Goal: Task Accomplishment & Management: Complete application form

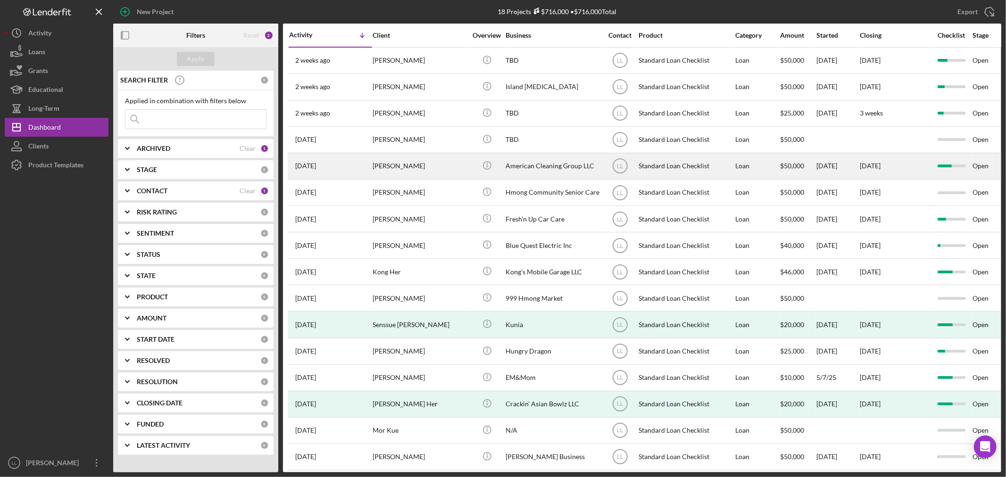
click at [410, 159] on div "[PERSON_NAME]" at bounding box center [420, 166] width 94 height 25
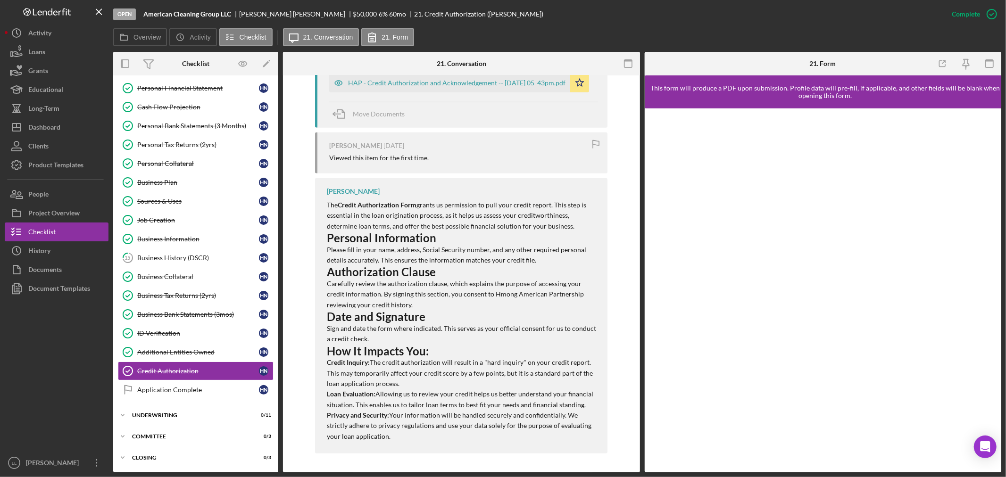
scroll to position [292, 0]
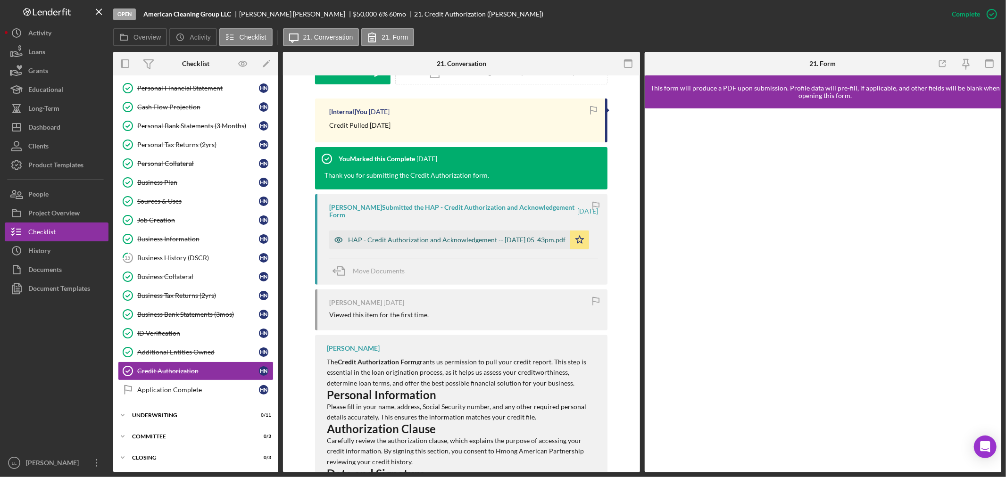
click at [451, 236] on div "HAP - Credit Authorization and Acknowledgement -- [DATE] 05_43pm.pdf" at bounding box center [456, 240] width 217 height 8
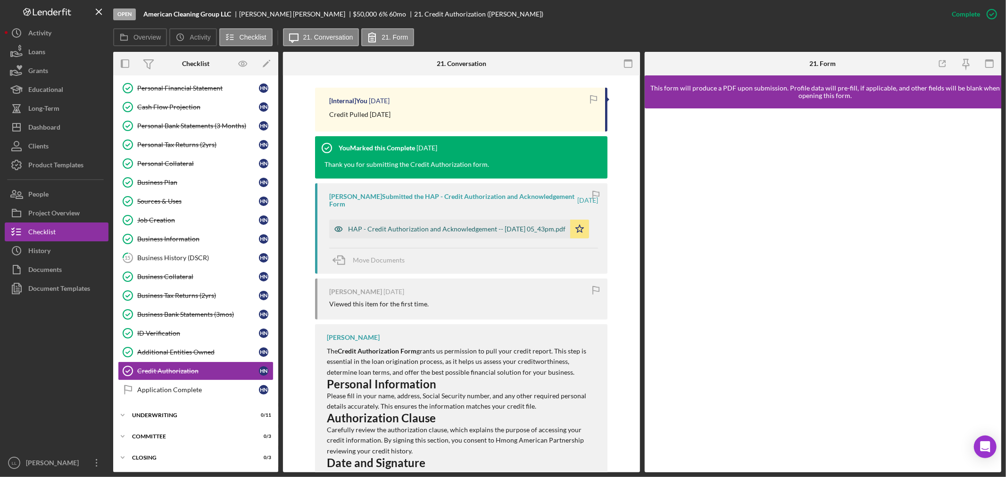
click at [451, 208] on div "[PERSON_NAME] Submitted the HAP - Credit Authorization and Acknowledgement Form…" at bounding box center [463, 200] width 269 height 15
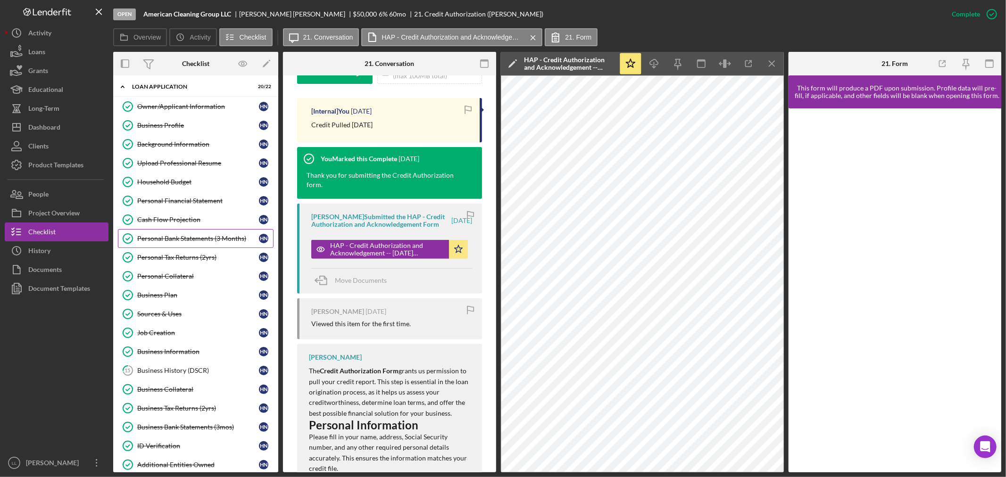
scroll to position [0, 0]
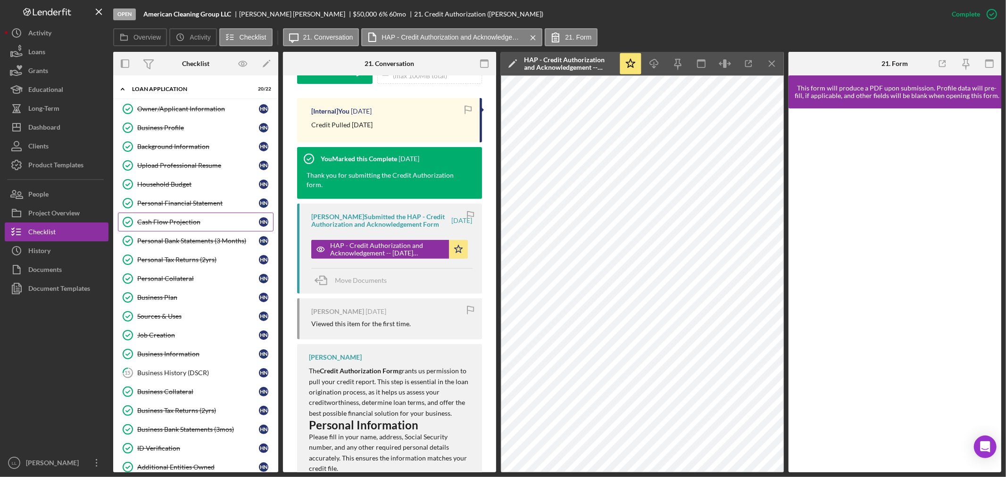
click at [192, 219] on div "Cash Flow Projection" at bounding box center [198, 222] width 122 height 8
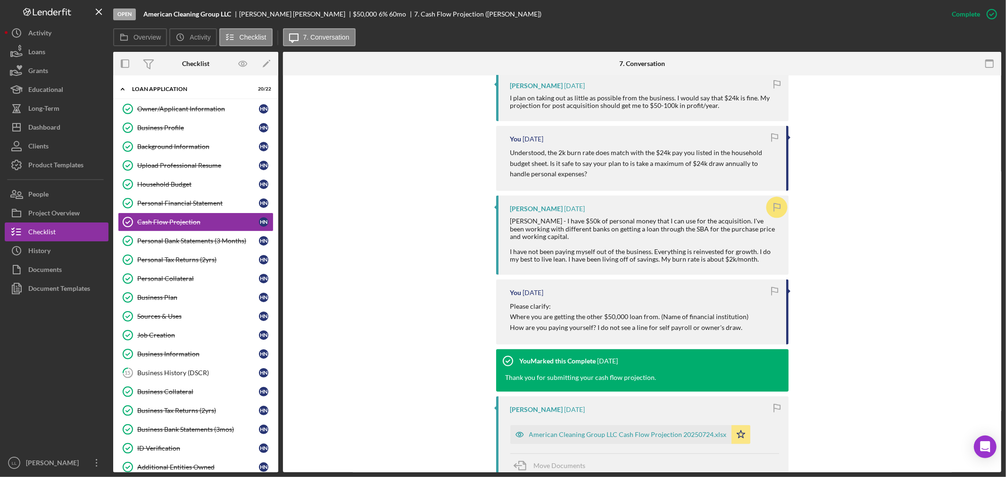
scroll to position [419, 0]
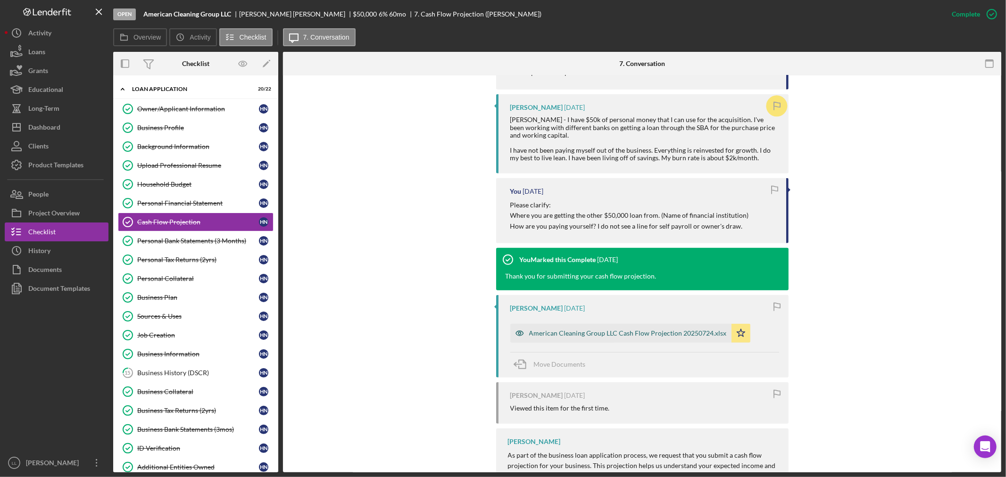
click at [563, 330] on div "American Cleaning Group LLC Cash Flow Projection 20250724.xlsx" at bounding box center [628, 334] width 198 height 8
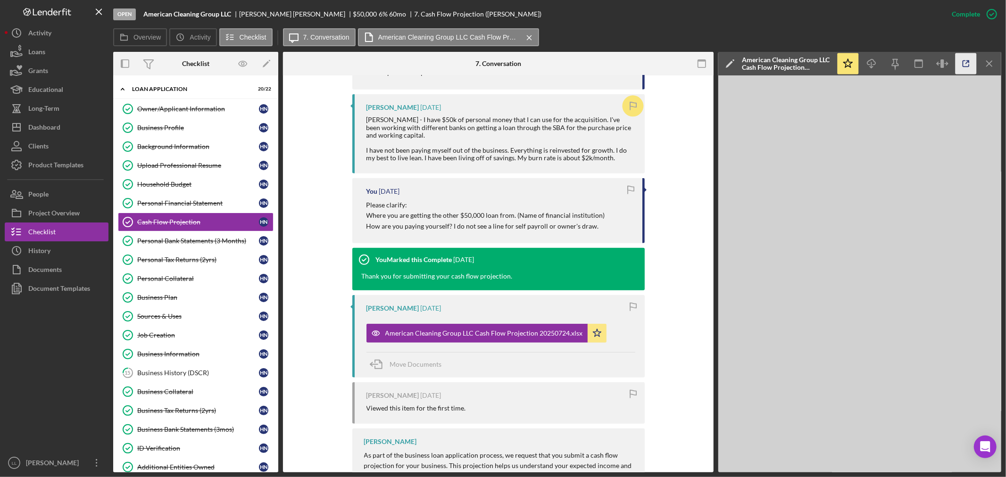
click at [970, 65] on icon "button" at bounding box center [966, 63] width 21 height 21
click at [206, 256] on link "Personal Tax Returns (2yrs) Personal Tax Returns (2yrs) H N" at bounding box center [196, 259] width 156 height 19
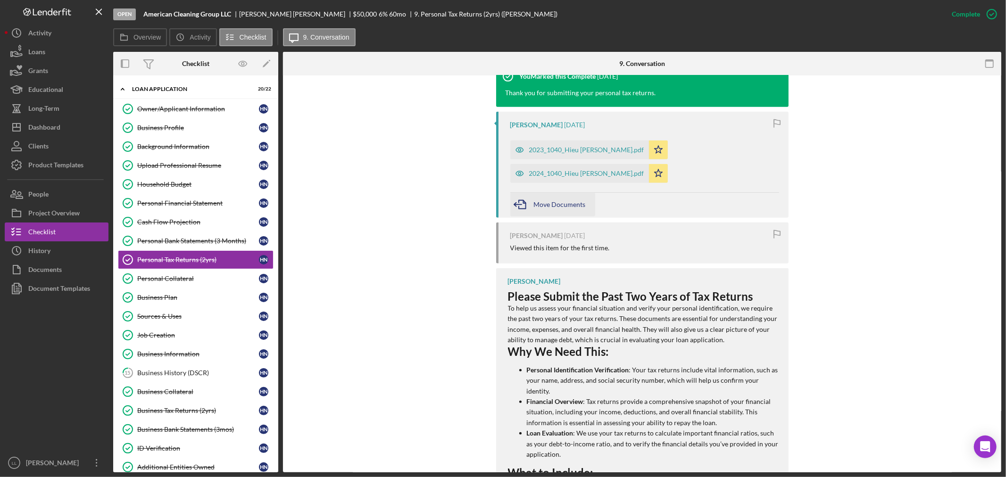
scroll to position [367, 0]
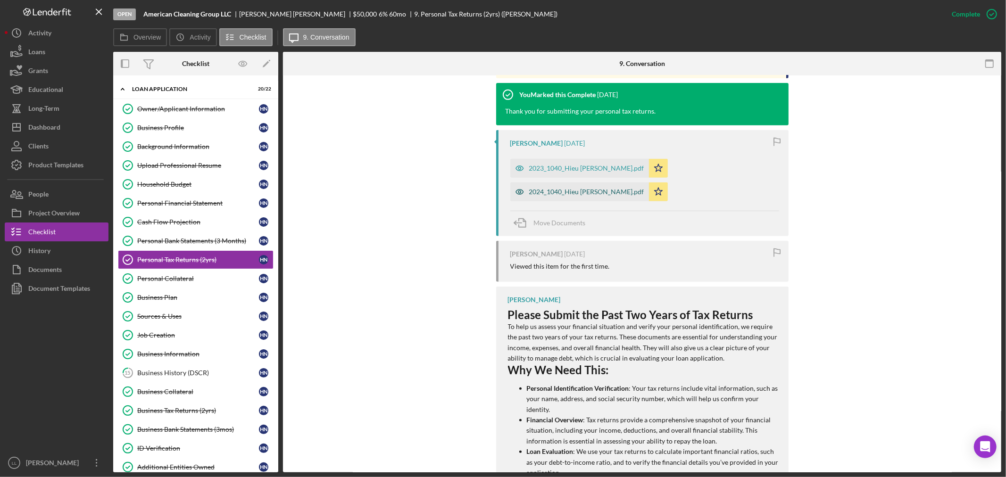
click at [649, 183] on div "2024_1040_Hieu [PERSON_NAME].pdf" at bounding box center [579, 192] width 139 height 19
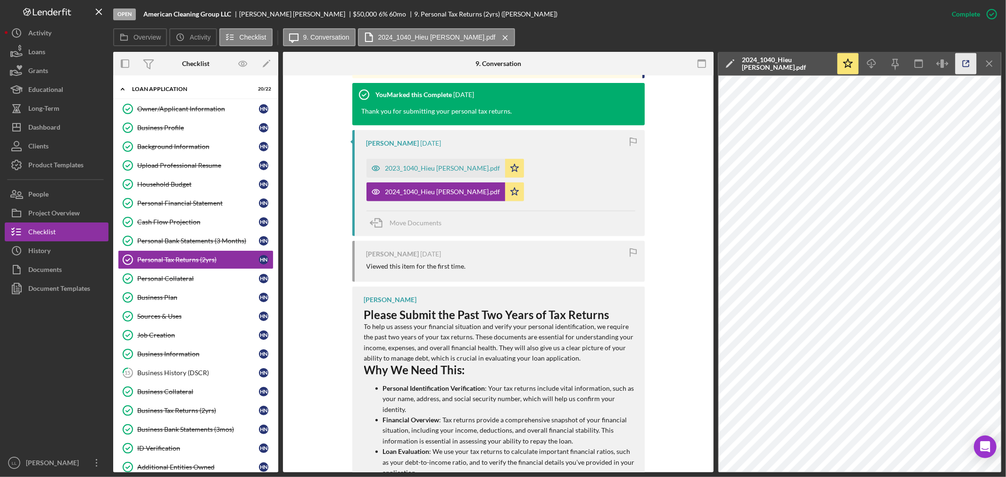
click at [963, 62] on icon "button" at bounding box center [966, 63] width 21 height 21
click at [446, 172] on div "2023_1040_Hieu [PERSON_NAME].pdf" at bounding box center [436, 168] width 139 height 19
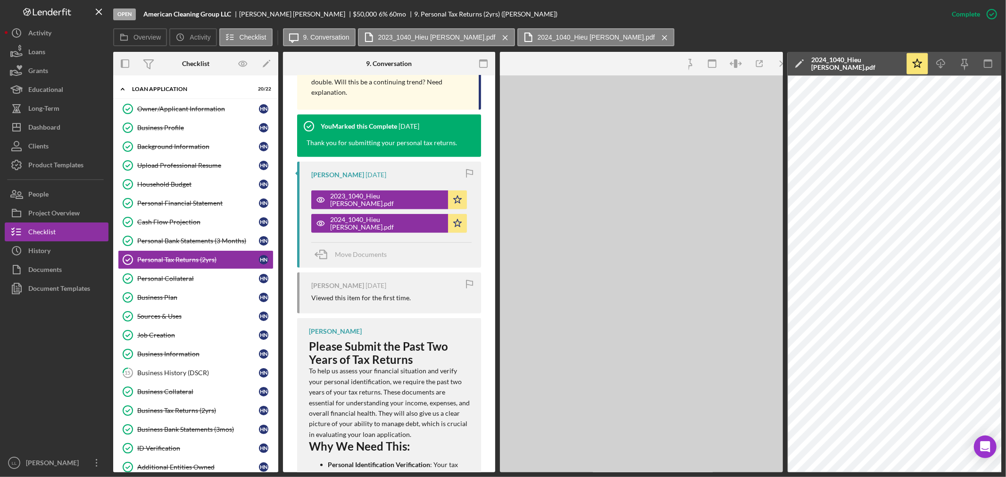
scroll to position [378, 0]
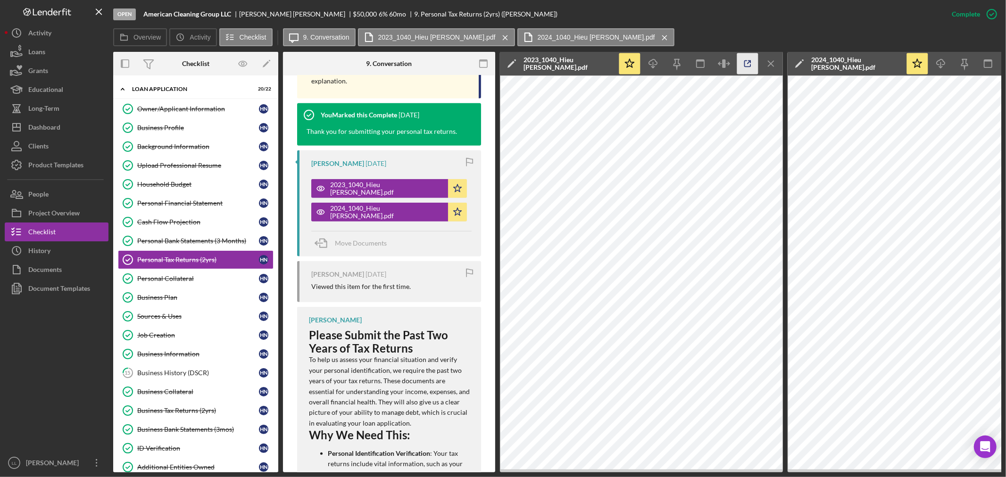
click at [749, 59] on icon "button" at bounding box center [747, 63] width 21 height 21
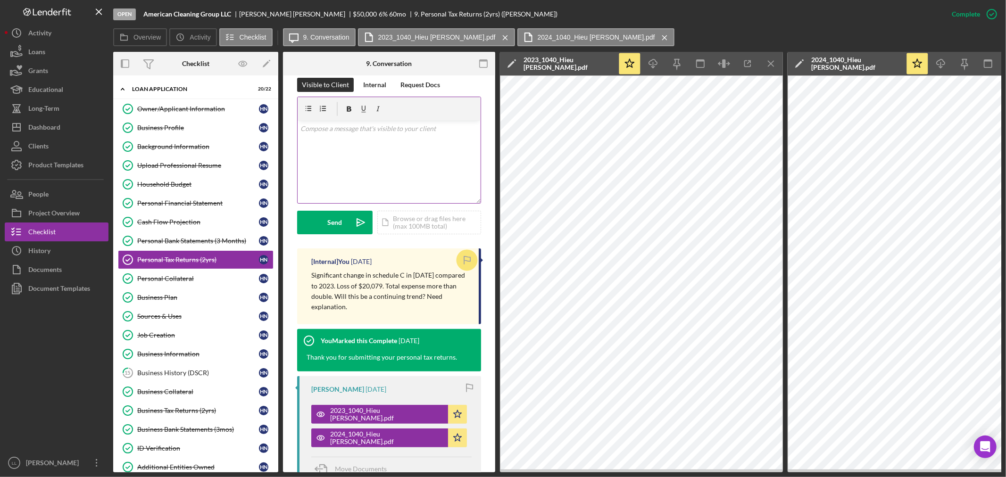
scroll to position [52, 0]
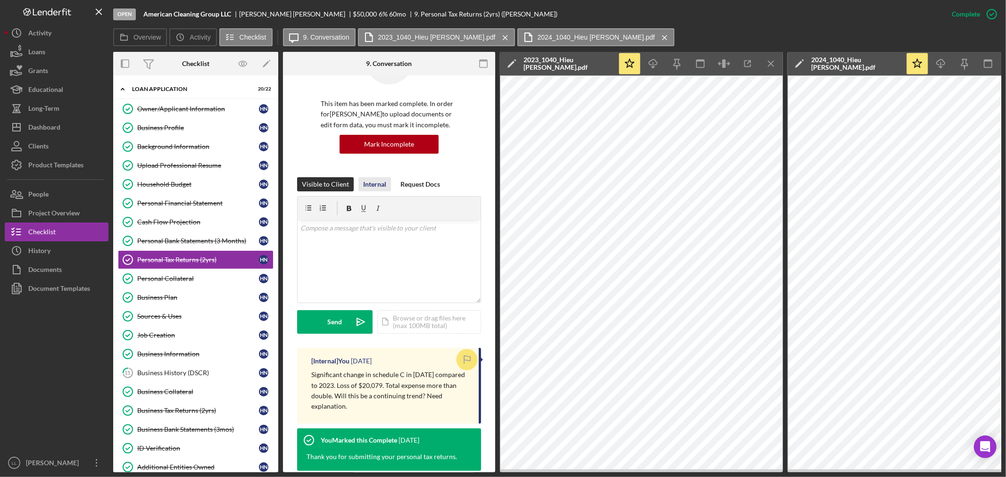
click at [381, 185] on div "Internal" at bounding box center [374, 184] width 23 height 14
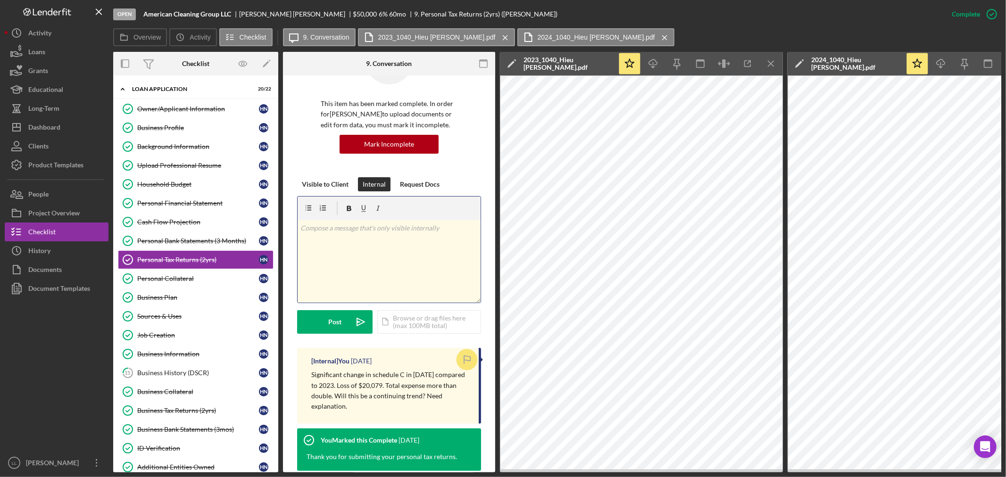
click at [339, 236] on div "v Color teal Color pink Remove color Add row above Add row below Add column bef…" at bounding box center [389, 261] width 183 height 83
click at [318, 228] on p "2024 has an increase in marketing of ~ 34k" at bounding box center [390, 228] width 178 height 10
drag, startPoint x: 335, startPoint y: 227, endPoint x: 318, endPoint y: 226, distance: 17.0
click at [318, 226] on p "2024 has an increase in marketing of ~ 34k" at bounding box center [390, 228] width 178 height 10
click at [463, 225] on p "2024 notable changes: increase in marketing of ~ 34k" at bounding box center [390, 228] width 178 height 10
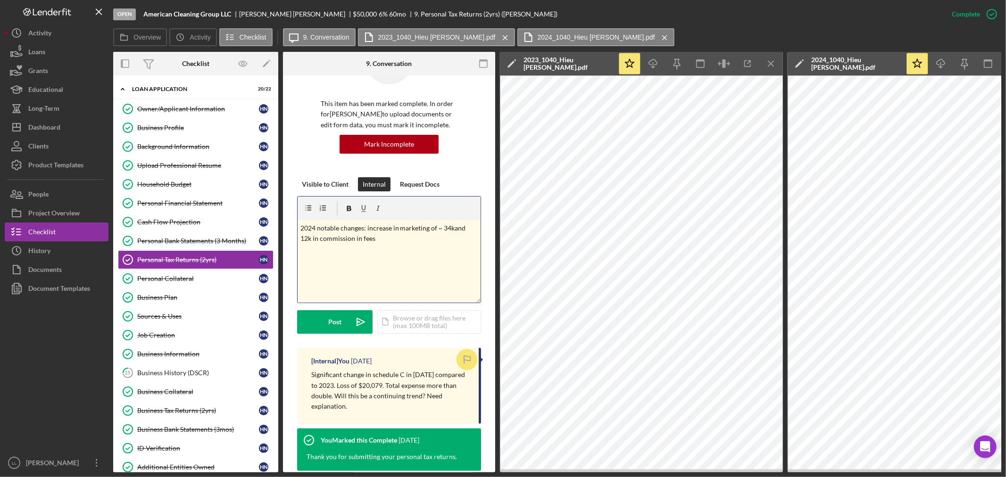
click at [376, 240] on p "2024 notable changes: increase in marketing of ~ 34kand 12k in commission in fe…" at bounding box center [390, 233] width 178 height 21
click at [359, 241] on p "2024 notable changes: increase in marketing of ~ 34kand 12k in commission in fe…" at bounding box center [390, 233] width 178 height 21
click at [390, 237] on p "2024 notable changes: increase in marketing of ~ 34kand 12k in commission and f…" at bounding box center [390, 233] width 178 height 21
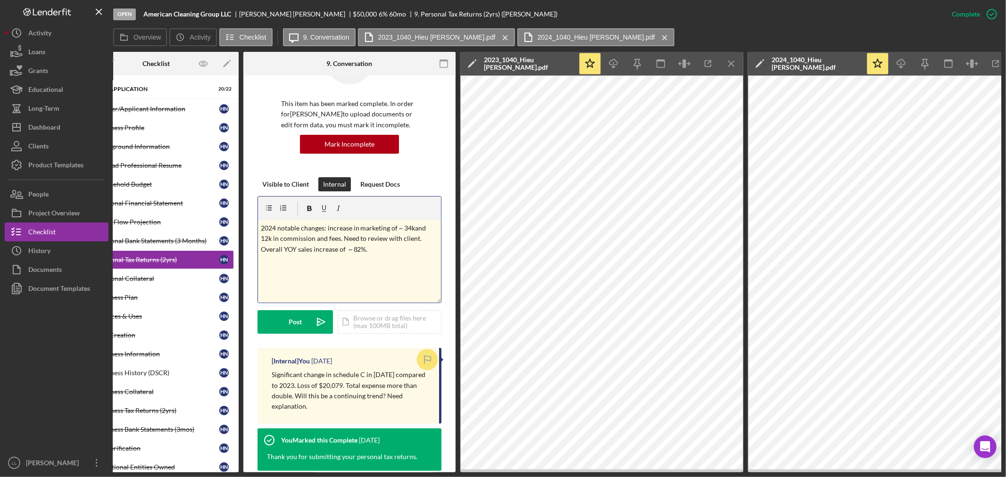
scroll to position [0, 69]
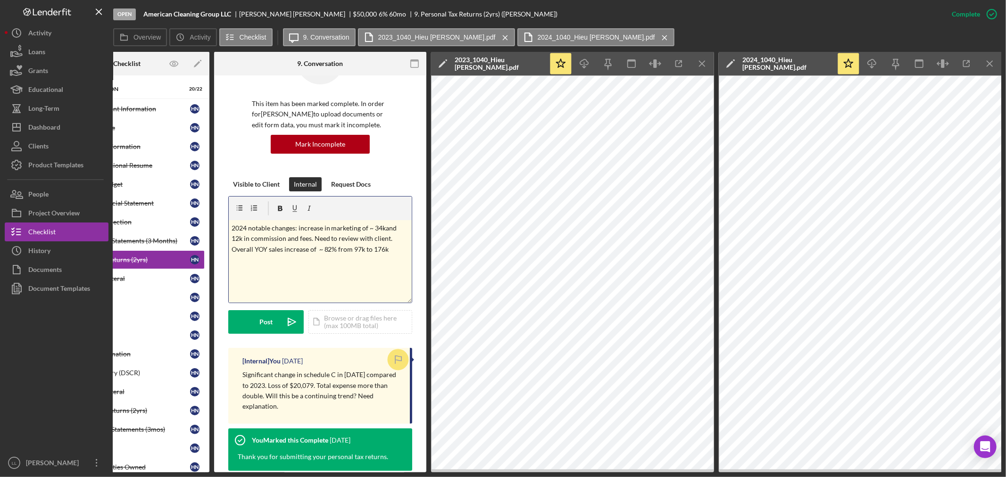
click at [394, 251] on p "2024 notable changes: increase in marketing of ~ 34kand 12k in commission and f…" at bounding box center [321, 239] width 178 height 32
click at [234, 249] on p "2024 notable changes: increase in marketing of ~ 34kand 12k in commission and f…" at bounding box center [321, 239] width 178 height 32
click at [391, 256] on div "v Color teal Color pink Remove color Add row above Add row below Add column bef…" at bounding box center [320, 261] width 183 height 83
click at [239, 246] on div "v Color teal Color pink Remove color Add row above Add row below Add column bef…" at bounding box center [320, 261] width 183 height 83
click at [235, 226] on div "v Color teal Color pink Remove color Add row above Add row below Add column bef…" at bounding box center [320, 261] width 183 height 83
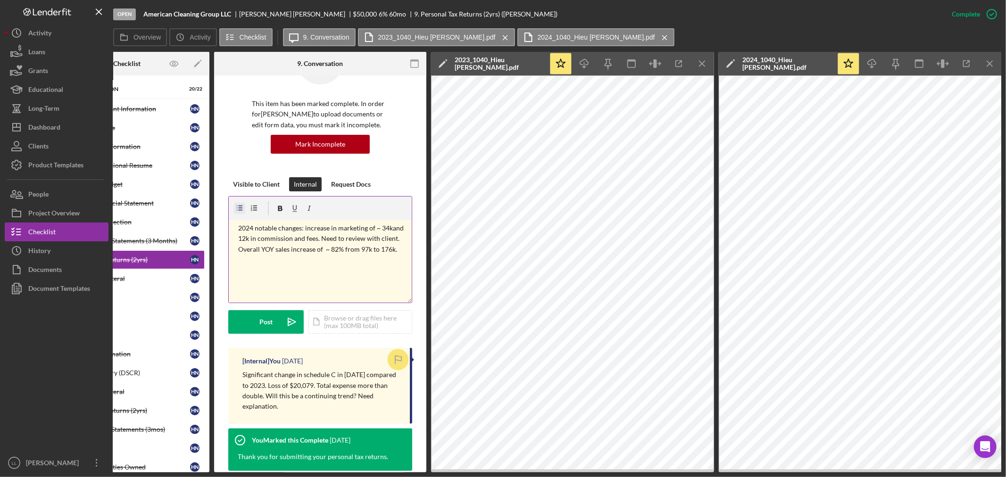
click at [239, 209] on icon "button" at bounding box center [239, 208] width 21 height 21
click at [241, 249] on p "2024 notable changes: increase in marketing of ~ 34kand 12k in commission and f…" at bounding box center [323, 239] width 171 height 32
click at [395, 248] on p "2024 notable changes: increase in marketing of ~ 34kand 12k in commission and f…" at bounding box center [323, 239] width 171 height 32
click at [232, 224] on div "v Color teal Color pink Remove color Add row above Add row below Add column bef…" at bounding box center [320, 261] width 183 height 83
click at [238, 238] on div "v Color teal Color pink Remove color Add row above Add row below Add column bef…" at bounding box center [320, 261] width 183 height 83
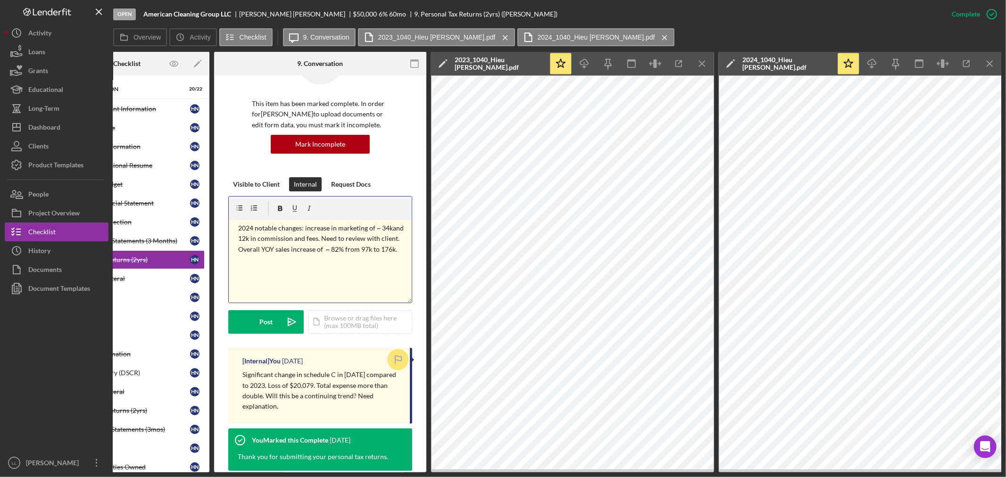
click at [402, 250] on p "2024 notable changes: increase in marketing of ~ 34kand 12k in commission and f…" at bounding box center [323, 239] width 171 height 32
click at [392, 256] on div "v Color teal Color pink Remove color Add row above Add row below Add column bef…" at bounding box center [320, 261] width 183 height 83
click at [234, 247] on p "2024 notable changes: increase in marketing of ~ 34kand 12k in commission and f…" at bounding box center [321, 239] width 178 height 32
click at [232, 247] on p "2024 notable changes: increase in marketing of ~ 34kand 12k in commission and f…" at bounding box center [321, 239] width 178 height 32
click at [270, 272] on div "v Color teal Color pink Remove color Add row above Add row below Add column bef…" at bounding box center [320, 261] width 183 height 83
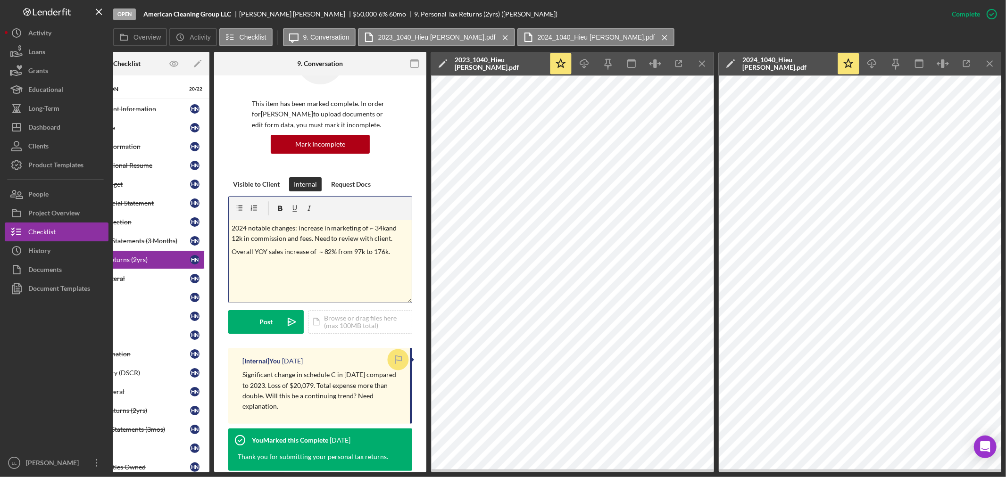
click at [255, 251] on p "Overall YOY sales increase of ~ 82% from 97k to 176k." at bounding box center [321, 252] width 178 height 10
click at [254, 251] on p "Overall YOY sales increase of ~ 82% from 97k to 176k." at bounding box center [321, 252] width 178 height 10
click at [254, 249] on p "Overall YOY sales increase of ~ 82% from 97k to 176k." at bounding box center [321, 252] width 178 height 10
drag, startPoint x: 254, startPoint y: 253, endPoint x: 221, endPoint y: 260, distance: 33.9
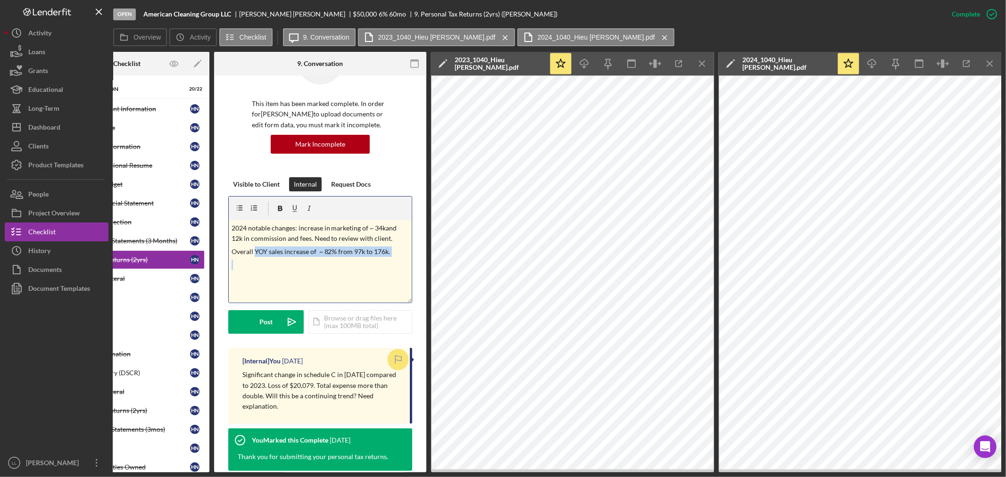
drag, startPoint x: 221, startPoint y: 260, endPoint x: 232, endPoint y: 257, distance: 11.5
click at [256, 250] on p "Overall YOY sales increase of ~ 82% from 97k to 176k." at bounding box center [321, 252] width 178 height 10
drag, startPoint x: 252, startPoint y: 252, endPoint x: 227, endPoint y: 255, distance: 25.7
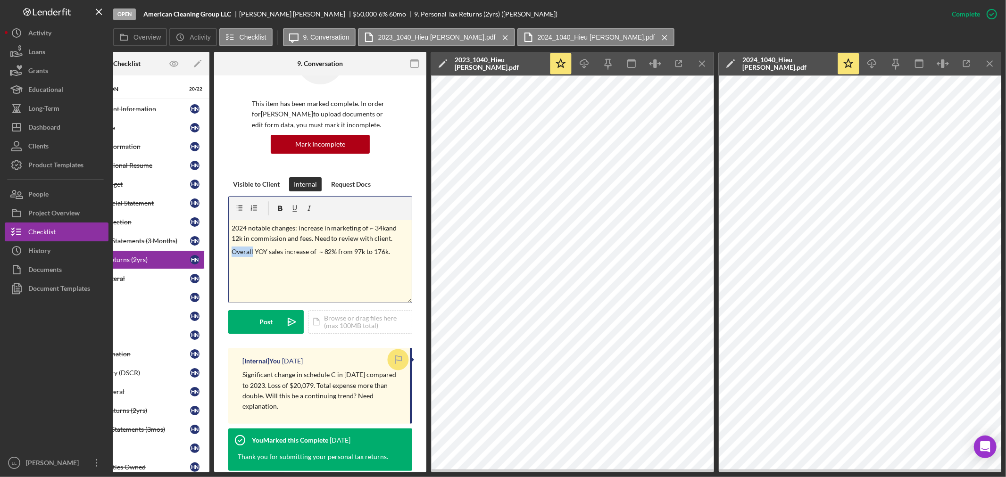
click at [380, 254] on p "YOY sales increase of ~ 82% from 97k to 176k." at bounding box center [321, 252] width 178 height 10
click at [298, 254] on p "YOY sales increase of ~ 82% from 97k to 176k." at bounding box center [321, 252] width 178 height 10
drag, startPoint x: 333, startPoint y: 272, endPoint x: 328, endPoint y: 265, distance: 7.9
click at [329, 267] on div "v Color teal Color pink Remove color Add row above Add row below Add column bef…" at bounding box center [320, 261] width 183 height 83
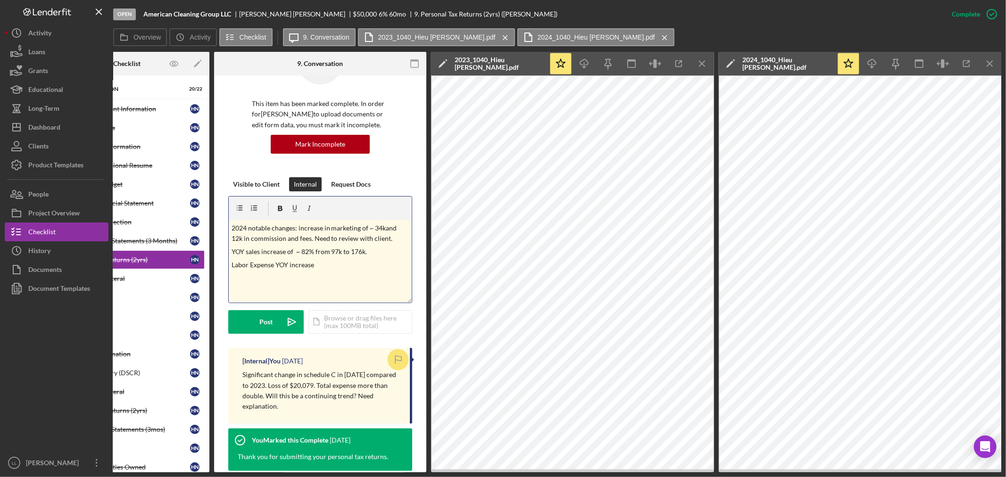
click at [320, 261] on p "Labor Expense YOY increase" at bounding box center [321, 265] width 178 height 10
click at [289, 248] on p "YOY sales increase of ~ 82% from 97k to 176k." at bounding box center [321, 252] width 178 height 10
click at [293, 255] on p "YOY sales increase of ~ 82% from 97k to 176k." at bounding box center [321, 252] width 178 height 10
click at [317, 269] on p "Labor Expense YOY increase" at bounding box center [321, 265] width 178 height 10
click at [351, 265] on p "Labor Expense YOY increase ~ 88%" at bounding box center [321, 265] width 178 height 10
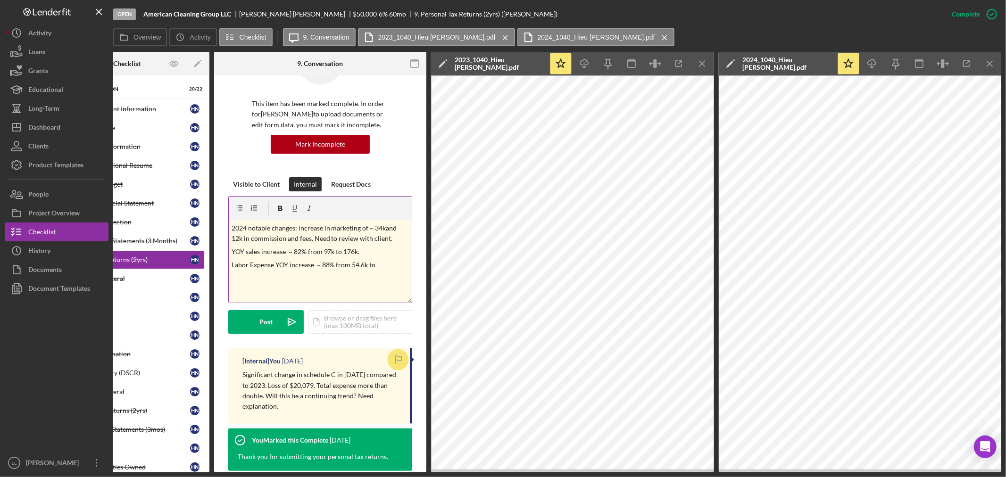
click at [392, 262] on p "Labor Expense YOY increase ~ 88% from 54.6k to" at bounding box center [321, 265] width 178 height 10
click at [364, 263] on p "Labor Expense YOY increase ~ 88% from 54.6k to 104k" at bounding box center [321, 265] width 178 height 10
click at [381, 267] on p "Labor Expense YOY increase ~ 88% from 54k to 104k" at bounding box center [321, 265] width 178 height 10
click at [399, 266] on p "Labor Expense YOY increase ~ 88% from 54k to 103k" at bounding box center [321, 265] width 178 height 10
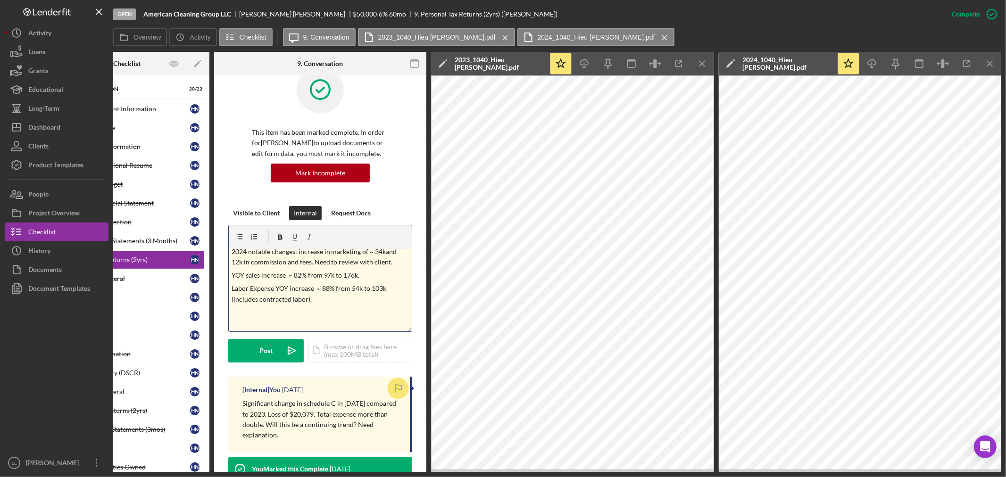
scroll to position [0, 0]
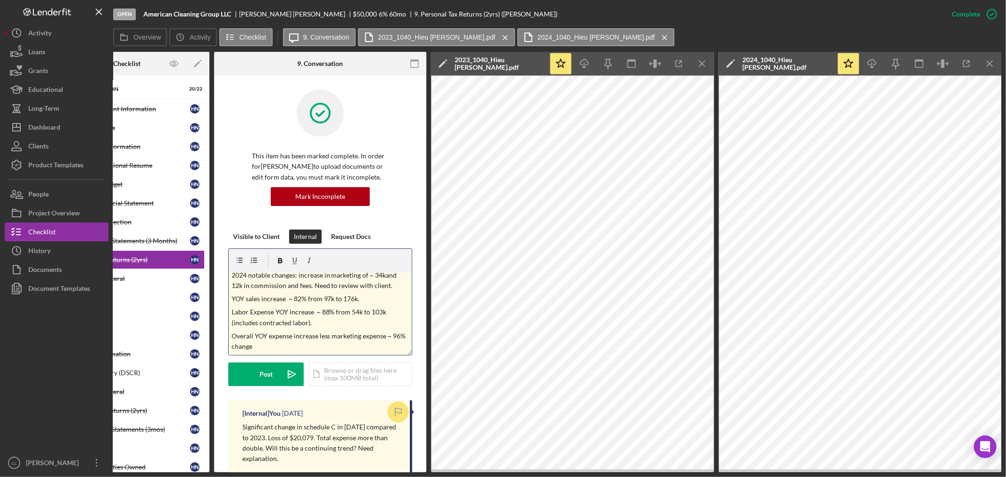
click at [337, 310] on p "Labor Expense YOY increase ~ 88% from 54k to 103k (includes contracted labor)." at bounding box center [321, 317] width 178 height 21
click at [335, 309] on p "Labor Expense YOY increase ~ 88% from 54k to 103k (includes contracted labor)." at bounding box center [321, 317] width 178 height 21
click at [307, 298] on p "YOY sales increase ~ 82% from 97k to 176k." at bounding box center [321, 299] width 178 height 10
click at [274, 342] on p "Overall YOY expense increase less marketing expense ~ 96% change" at bounding box center [321, 341] width 178 height 21
click at [232, 336] on p "Overall YOY expense increase less marketing expense ~ 96% change" at bounding box center [321, 341] width 178 height 21
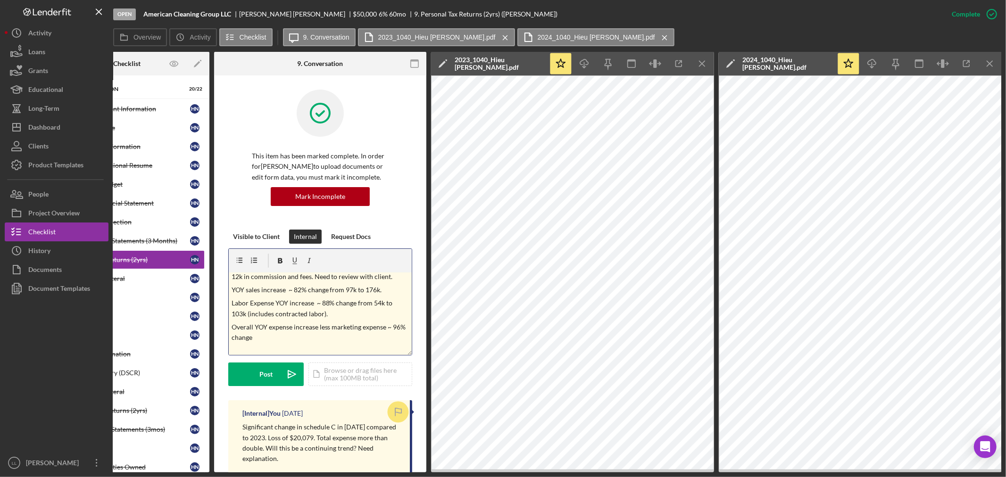
scroll to position [17, 0]
click at [277, 337] on p "Overall YOY expense increase less marketing expense ~ 96% change" at bounding box center [321, 329] width 178 height 21
click at [301, 341] on div "v Color teal Color pink Remove color Add row above Add row below Add column bef…" at bounding box center [320, 314] width 183 height 83
click at [309, 333] on p "Overall YOY expense increase less marketing expense ~ 96% change from 82k" at bounding box center [321, 329] width 178 height 21
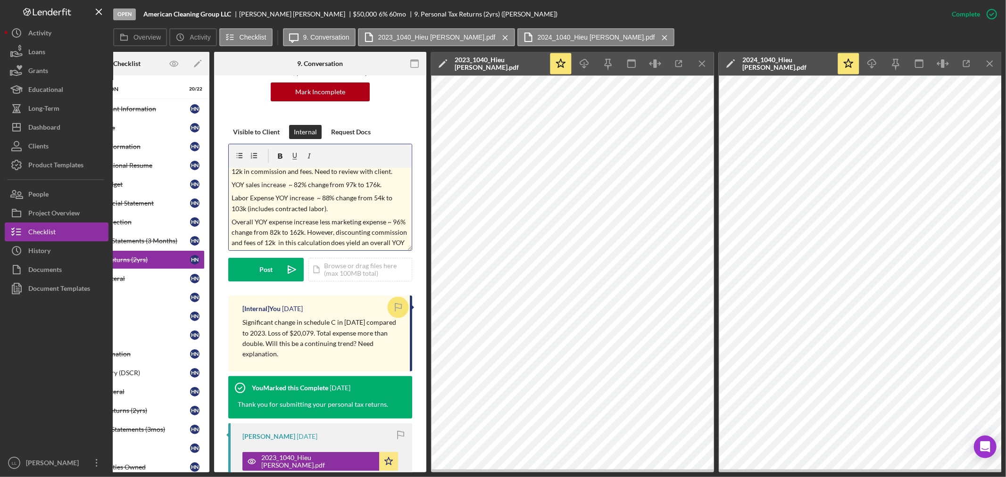
scroll to position [0, 0]
click at [232, 173] on p "2024 notable changes: increase in marketing of ~ 34kand 12k in commission and f…" at bounding box center [321, 181] width 178 height 21
click at [312, 185] on p "2024 notable changes: increase in marketing of ~ 34kand 12k in commission and f…" at bounding box center [321, 181] width 178 height 21
click at [230, 175] on div "v Color teal Color pink Remove color Add row above Add row below Add column bef…" at bounding box center [320, 209] width 183 height 83
click at [310, 184] on p "2024 notable changes: increase in marketing of ~ 34kand 12k in commission and f…" at bounding box center [321, 181] width 178 height 21
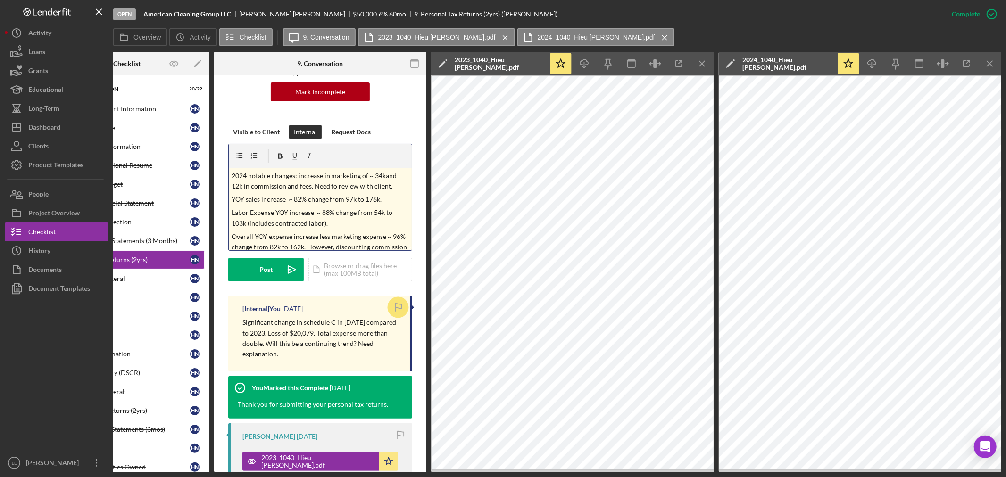
click at [312, 185] on p "2024 notable changes: increase in marketing of ~ 34kand 12k in commission and f…" at bounding box center [321, 181] width 178 height 21
drag, startPoint x: 359, startPoint y: 187, endPoint x: 339, endPoint y: 183, distance: 20.6
click at [339, 183] on p "2024 notable changes: increase in marketing of ~ 34kand 12k in commission and f…" at bounding box center [321, 181] width 178 height 21
click at [376, 204] on p "YOY sales increase ~ 82% change from 97k to 176k." at bounding box center [321, 199] width 178 height 10
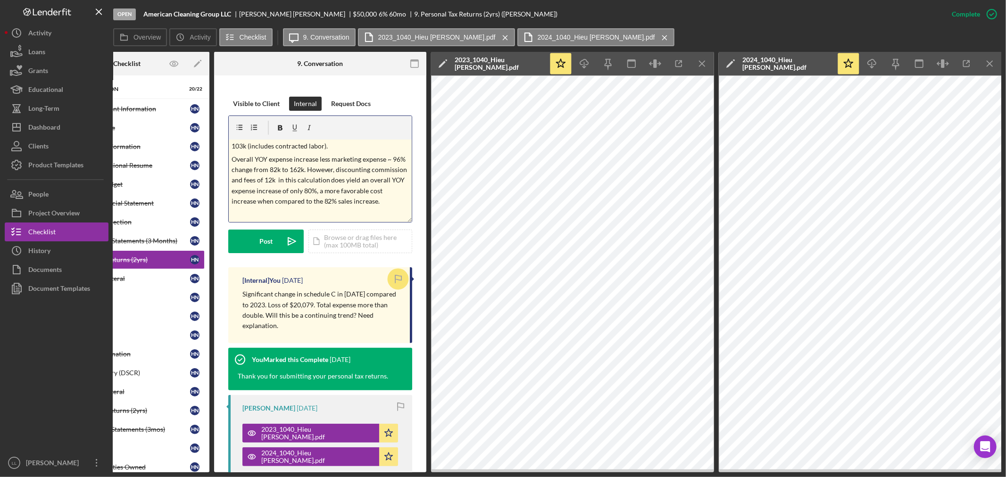
scroll to position [157, 0]
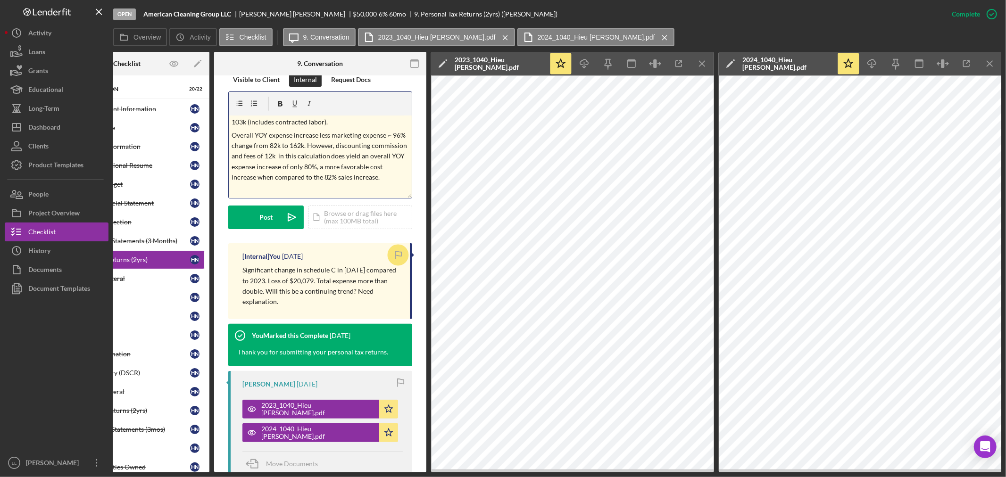
click at [398, 177] on p "Overall YOY expense increase less marketing expense ~ 96% change from 82k to 16…" at bounding box center [321, 156] width 178 height 53
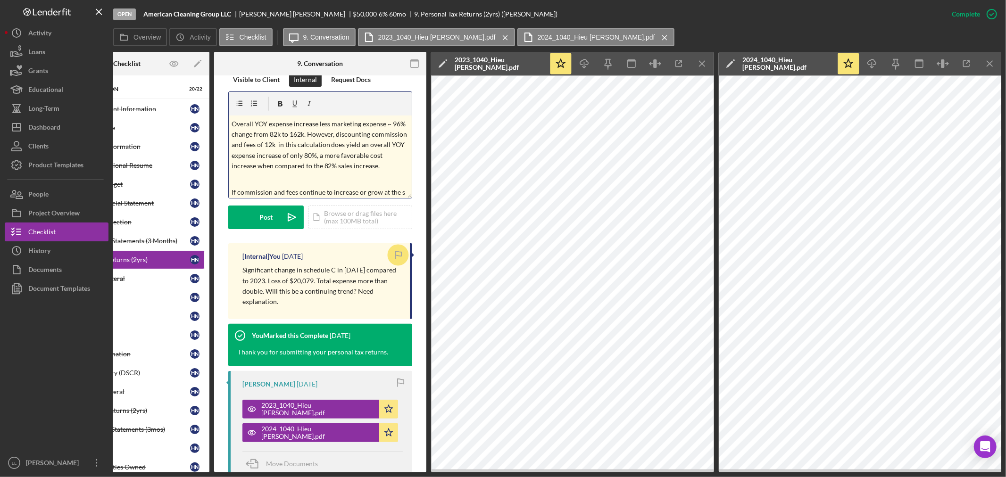
scroll to position [71, 0]
click at [258, 190] on p "If commission and fees continue to increase or grow at the same rate then the b…" at bounding box center [321, 186] width 178 height 21
click at [396, 193] on p "If commission and fees continue to increase or grow at the same rate then the b…" at bounding box center [321, 186] width 178 height 21
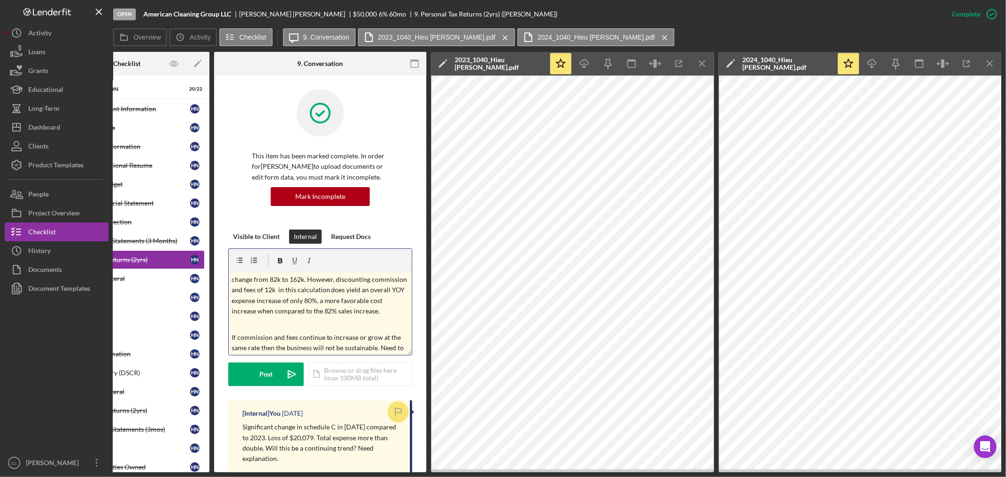
scroll to position [96, 0]
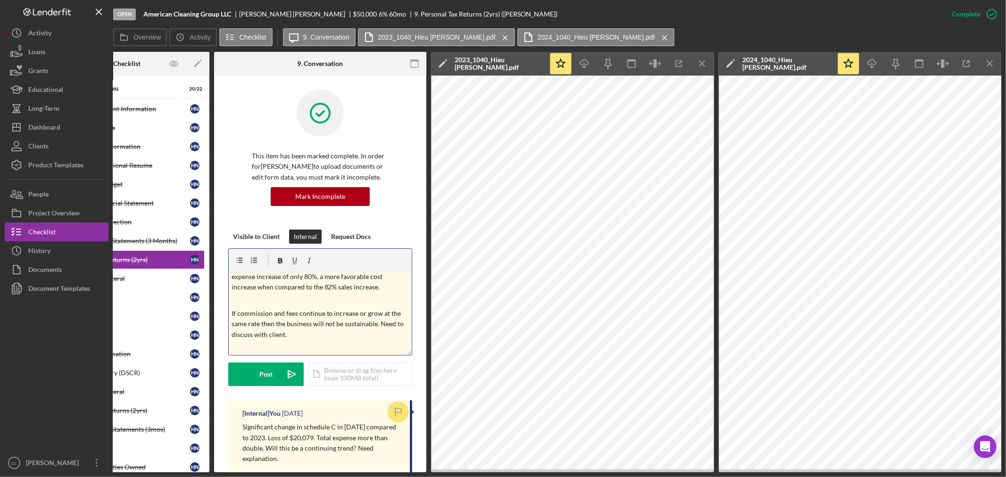
click at [294, 335] on p "If commission and fees continue to increase or grow at the same rate then the b…" at bounding box center [321, 325] width 178 height 32
click at [232, 307] on div "v Color teal Color pink Remove color Add row above Add row below Add column bef…" at bounding box center [320, 314] width 183 height 83
click at [230, 307] on div "v Color teal Color pink Remove color Add row above Add row below Add column bef…" at bounding box center [320, 314] width 183 height 83
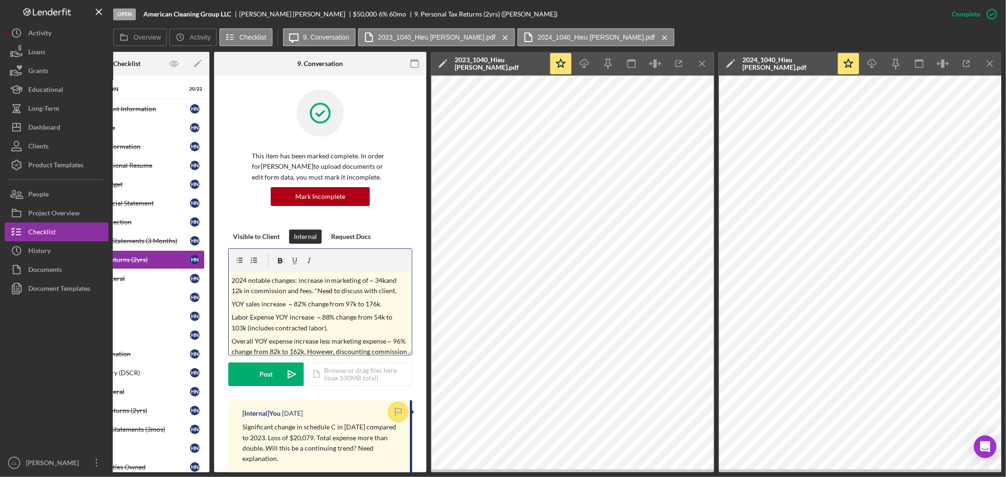
click at [229, 279] on div "v Color teal Color pink Remove color Add row above Add row below Add column bef…" at bounding box center [320, 314] width 183 height 83
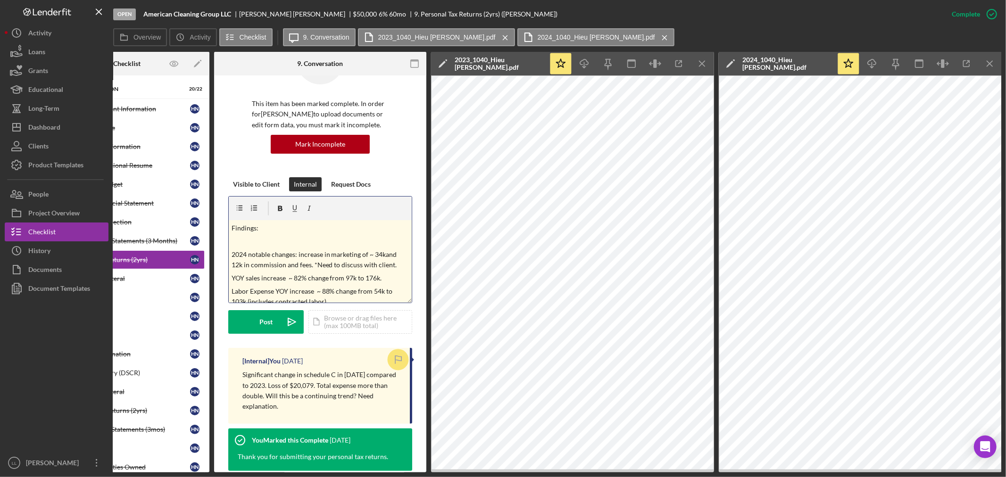
click at [254, 228] on p "Findings:" at bounding box center [321, 228] width 178 height 10
drag, startPoint x: 260, startPoint y: 228, endPoint x: 228, endPoint y: 228, distance: 31.6
click at [229, 228] on div "v Color teal Color pink Remove color Add row above Add row below Add column bef…" at bounding box center [320, 261] width 183 height 83
click at [241, 244] on p at bounding box center [321, 241] width 178 height 10
click at [232, 241] on p "2024 notable changes: increase in marketing of ~ 34kand 12k in commission and f…" at bounding box center [321, 246] width 178 height 21
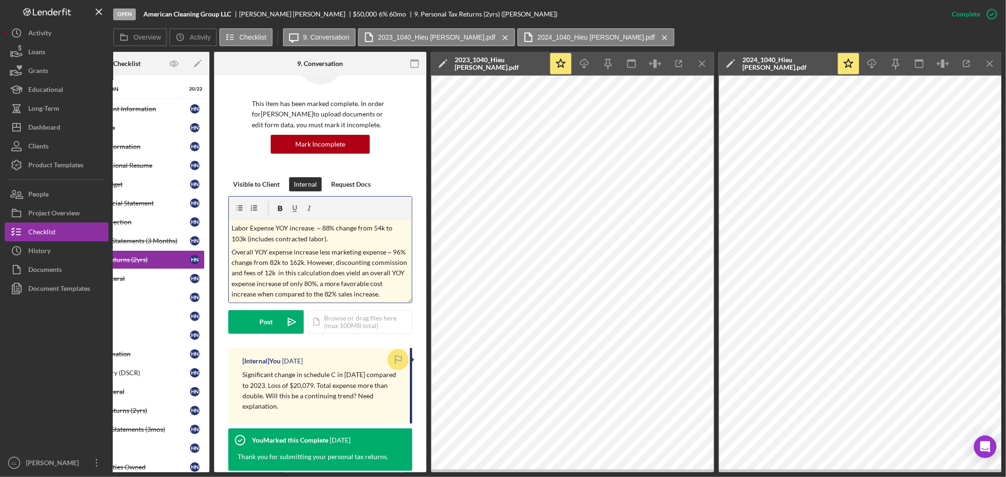
scroll to position [96, 0]
drag, startPoint x: 295, startPoint y: 288, endPoint x: 294, endPoint y: 281, distance: 7.6
click at [294, 281] on div "v Color teal Color pink Remove color Add row above Add row below Add column bef…" at bounding box center [320, 261] width 183 height 83
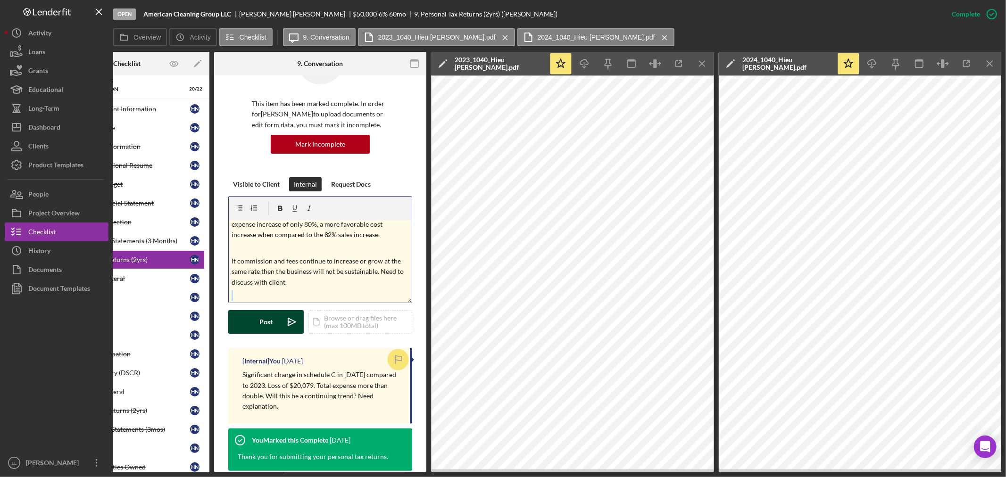
click at [284, 321] on icon "Icon/icon-invite-send" at bounding box center [292, 322] width 24 height 24
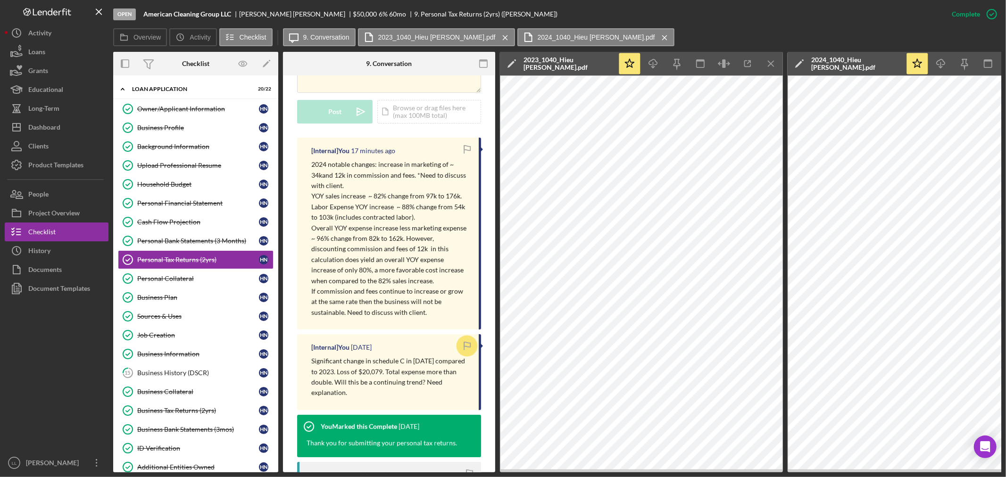
scroll to position [314, 0]
